Goal: Book appointment/travel/reservation

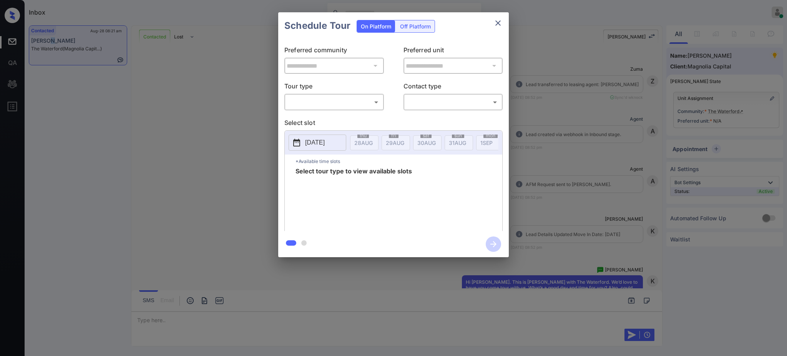
scroll to position [359, 0]
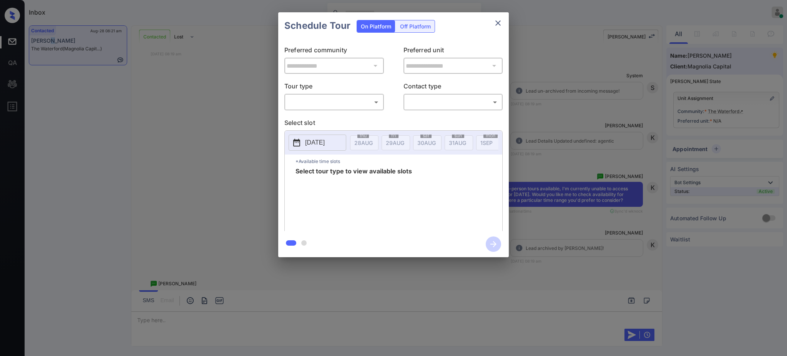
click at [358, 98] on body "Inbox Ajay Kumar Online Set yourself offline Set yourself on break Profile Swit…" at bounding box center [393, 178] width 787 height 356
drag, startPoint x: 337, startPoint y: 111, endPoint x: 324, endPoint y: 121, distance: 16.2
click at [330, 116] on ul "In Person" at bounding box center [334, 120] width 98 height 18
click at [324, 121] on li "In Person" at bounding box center [334, 120] width 95 height 14
type input "********"
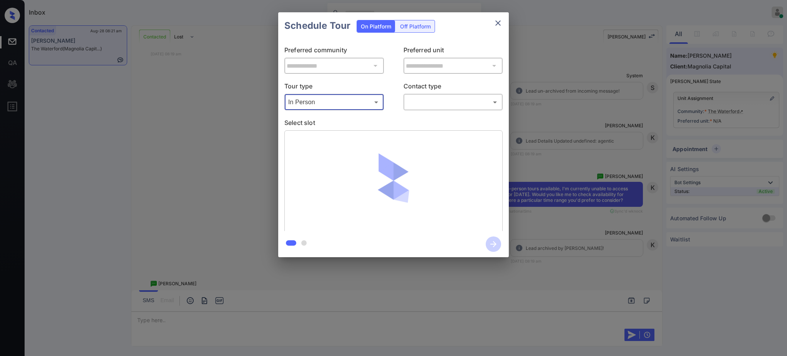
click at [434, 102] on body "Inbox Ajay Kumar Online Set yourself offline Set yourself on break Profile Swit…" at bounding box center [393, 178] width 787 height 356
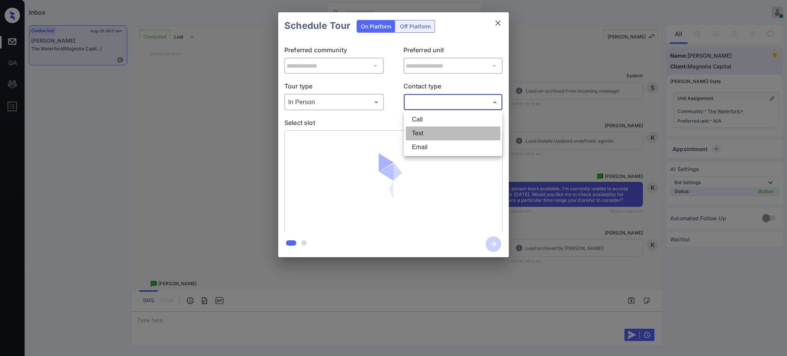
click at [421, 135] on li "Text" at bounding box center [453, 133] width 95 height 14
type input "****"
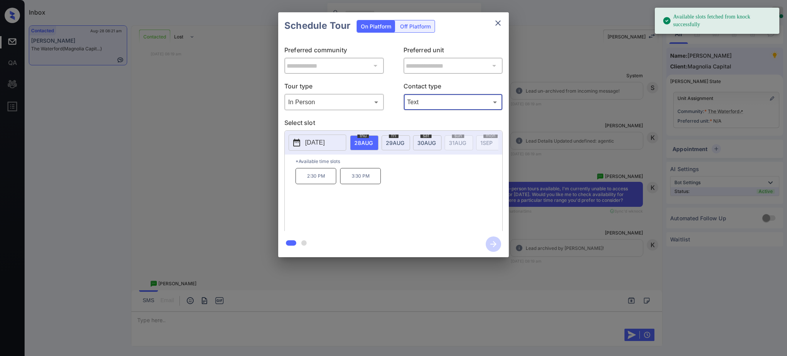
click at [597, 156] on div "**********" at bounding box center [393, 134] width 787 height 269
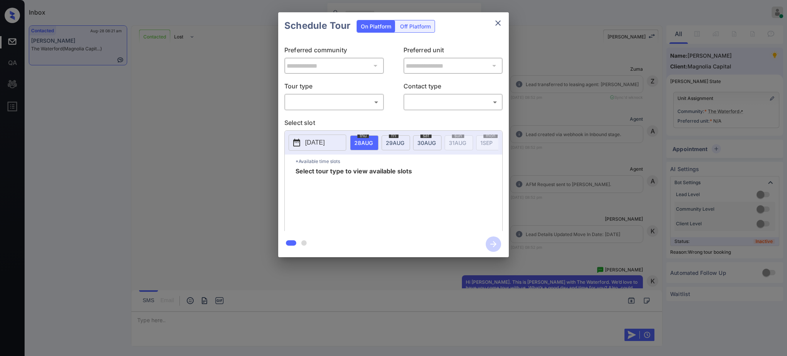
scroll to position [736, 0]
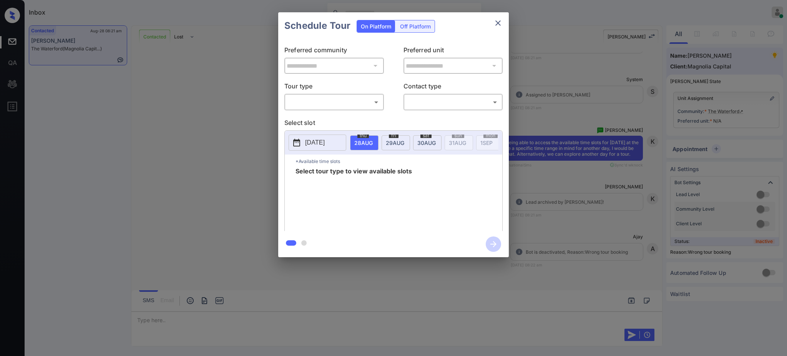
click at [330, 102] on body "Inbox Ajay Kumar Online Set yourself offline Set yourself on break Profile Swit…" at bounding box center [393, 178] width 787 height 356
click at [321, 121] on li "In Person" at bounding box center [334, 120] width 95 height 14
type input "********"
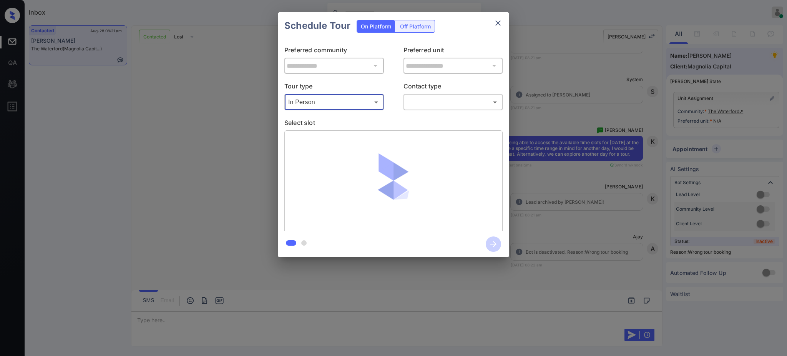
click at [458, 96] on body "Inbox Ajay Kumar Online Set yourself offline Set yourself on break Profile Swit…" at bounding box center [393, 178] width 787 height 356
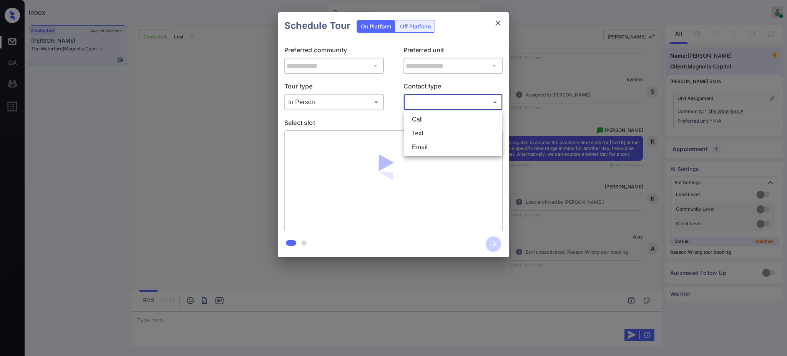
click at [432, 132] on li "Text" at bounding box center [453, 133] width 95 height 14
type input "****"
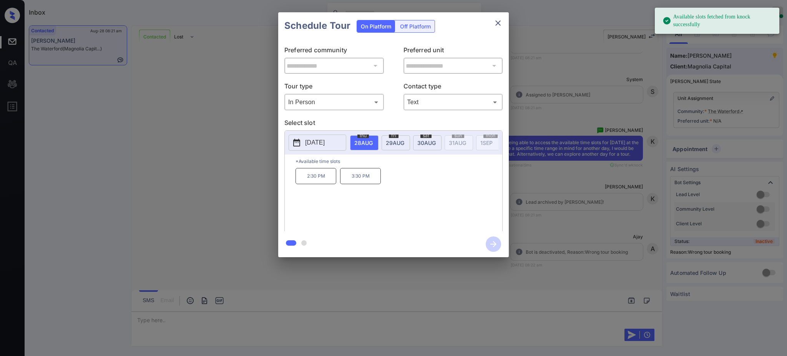
click at [314, 141] on p "2025-08-28" at bounding box center [315, 142] width 20 height 9
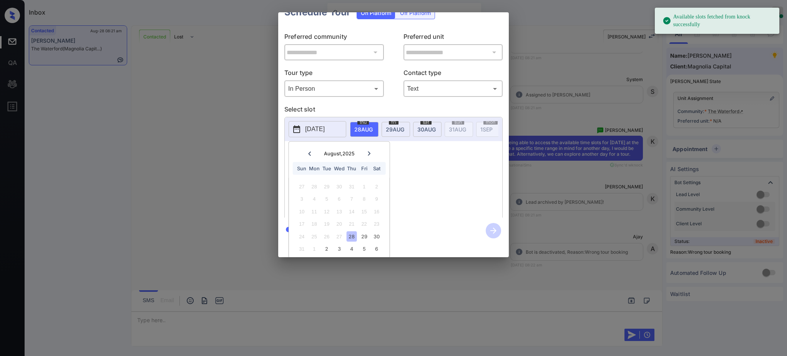
scroll to position [25, 0]
click at [374, 229] on div "30" at bounding box center [376, 234] width 10 height 10
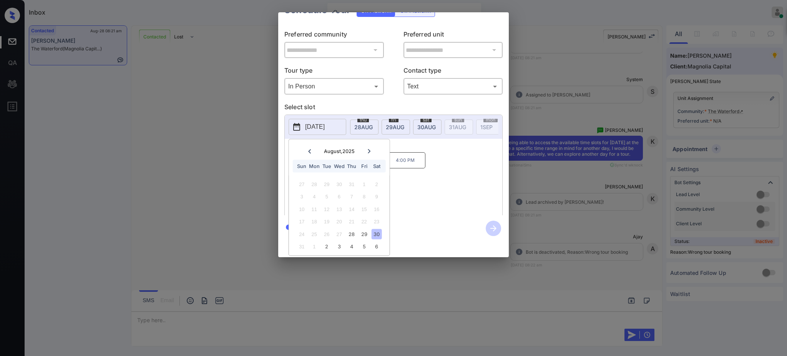
scroll to position [0, 0]
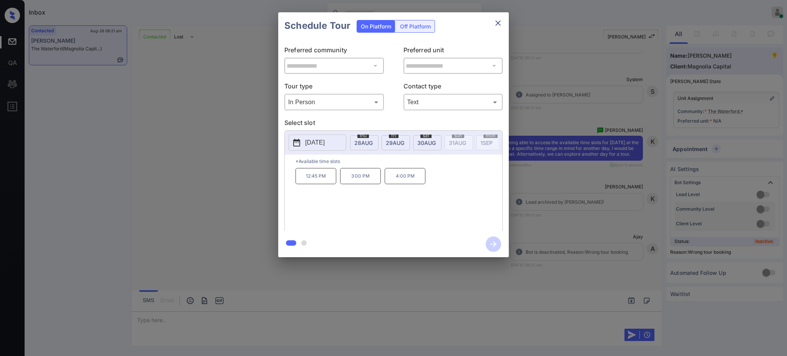
drag, startPoint x: 437, startPoint y: 180, endPoint x: 409, endPoint y: 179, distance: 28.1
click at [433, 179] on div "12:45 PM 3:00 PM 4:00 PM" at bounding box center [399, 198] width 207 height 61
drag, startPoint x: 351, startPoint y: 183, endPoint x: 443, endPoint y: 174, distance: 92.3
click at [440, 180] on div "12:45 PM 3:00 PM 4:00 PM" at bounding box center [399, 198] width 207 height 61
copy div "3:00 PM 4:00 PM"
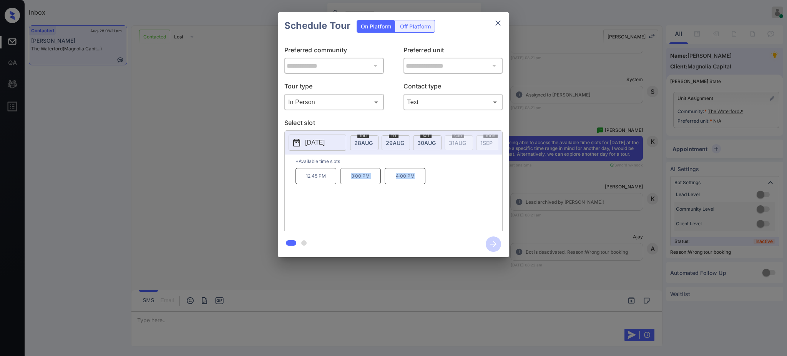
click at [498, 21] on icon "close" at bounding box center [498, 22] width 9 height 9
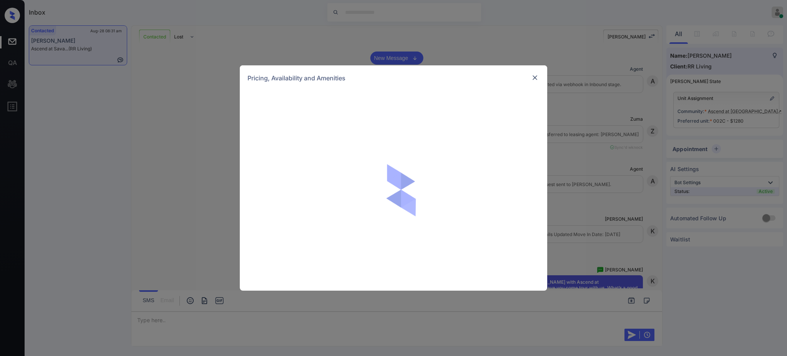
scroll to position [730, 0]
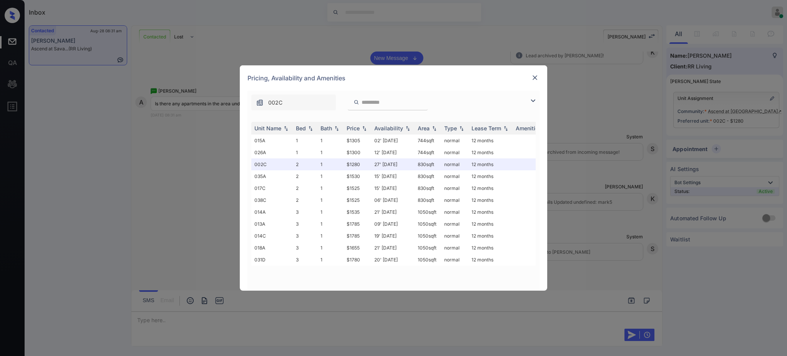
click at [297, 121] on div "Unit Name Bed Bath Price Availability Area Type Lease Term Amenities 015A 1 1 $…" at bounding box center [394, 202] width 292 height 176
click at [296, 128] on div "Bed" at bounding box center [301, 128] width 10 height 7
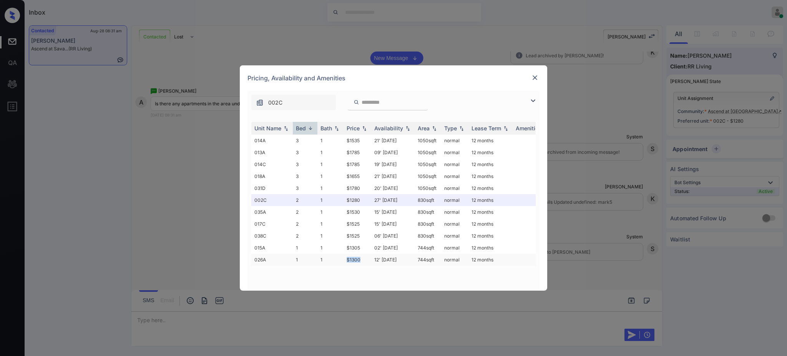
drag, startPoint x: 359, startPoint y: 264, endPoint x: 369, endPoint y: 264, distance: 10.4
click at [367, 264] on td "$1300" at bounding box center [358, 260] width 28 height 12
copy td "$1300"
click at [526, 77] on div "Pricing, Availability and Amenities" at bounding box center [393, 77] width 307 height 25
click at [534, 77] on img at bounding box center [535, 78] width 8 height 8
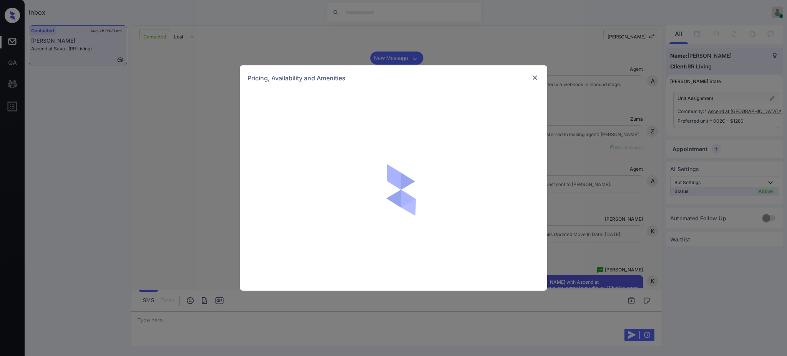
scroll to position [873, 0]
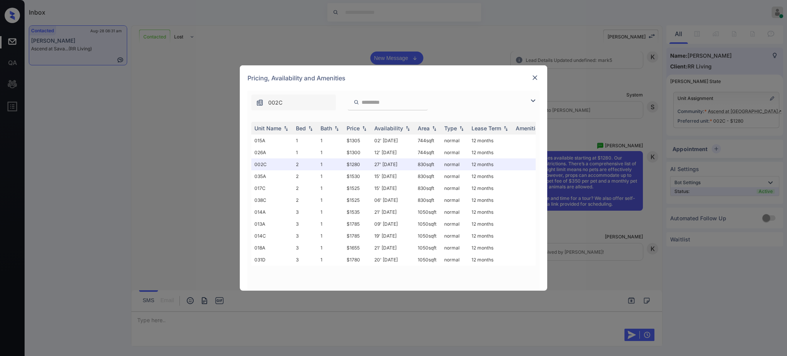
click at [533, 76] on img at bounding box center [535, 78] width 8 height 8
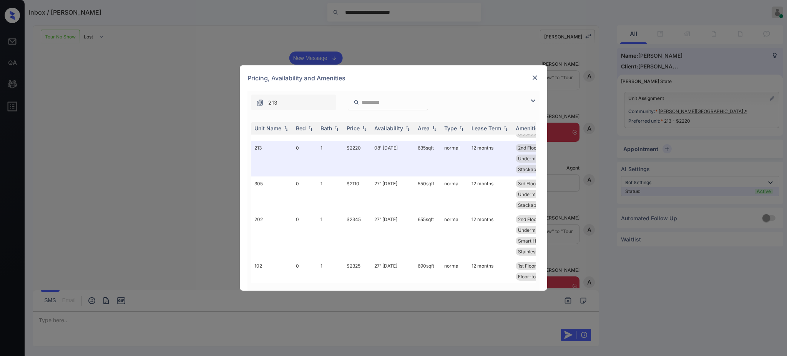
scroll to position [272, 0]
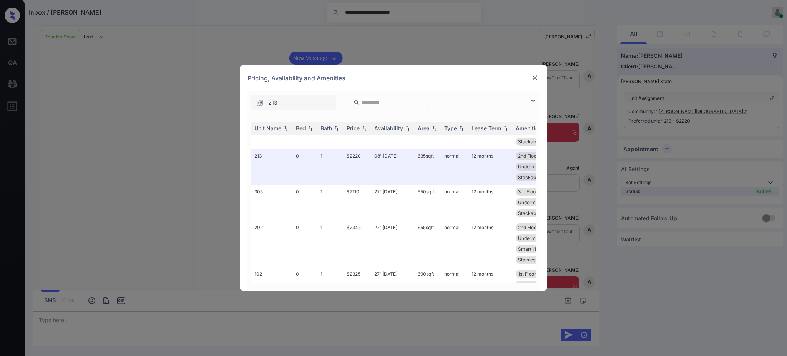
click at [539, 76] on img at bounding box center [535, 78] width 8 height 8
